Goal: Navigation & Orientation: Find specific page/section

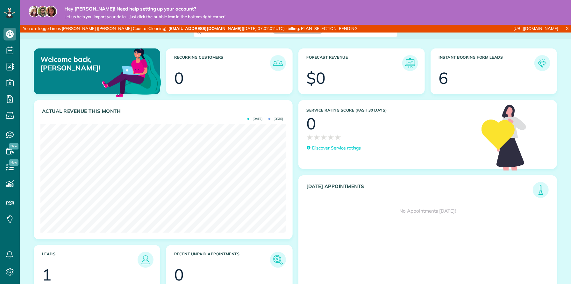
scroll to position [109, 245]
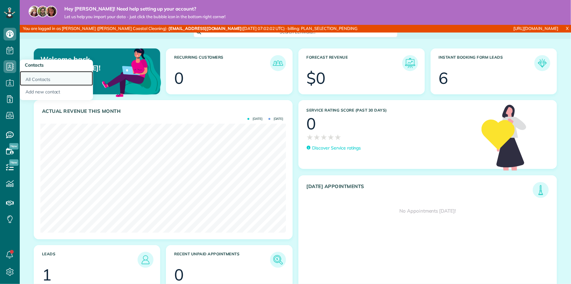
click at [32, 79] on link "All Contacts" at bounding box center [56, 78] width 73 height 15
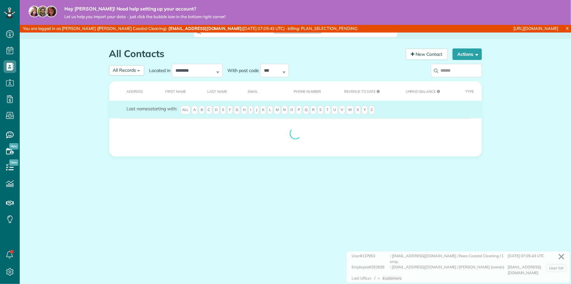
scroll to position [3, 3]
